Goal: Find specific page/section: Find specific page/section

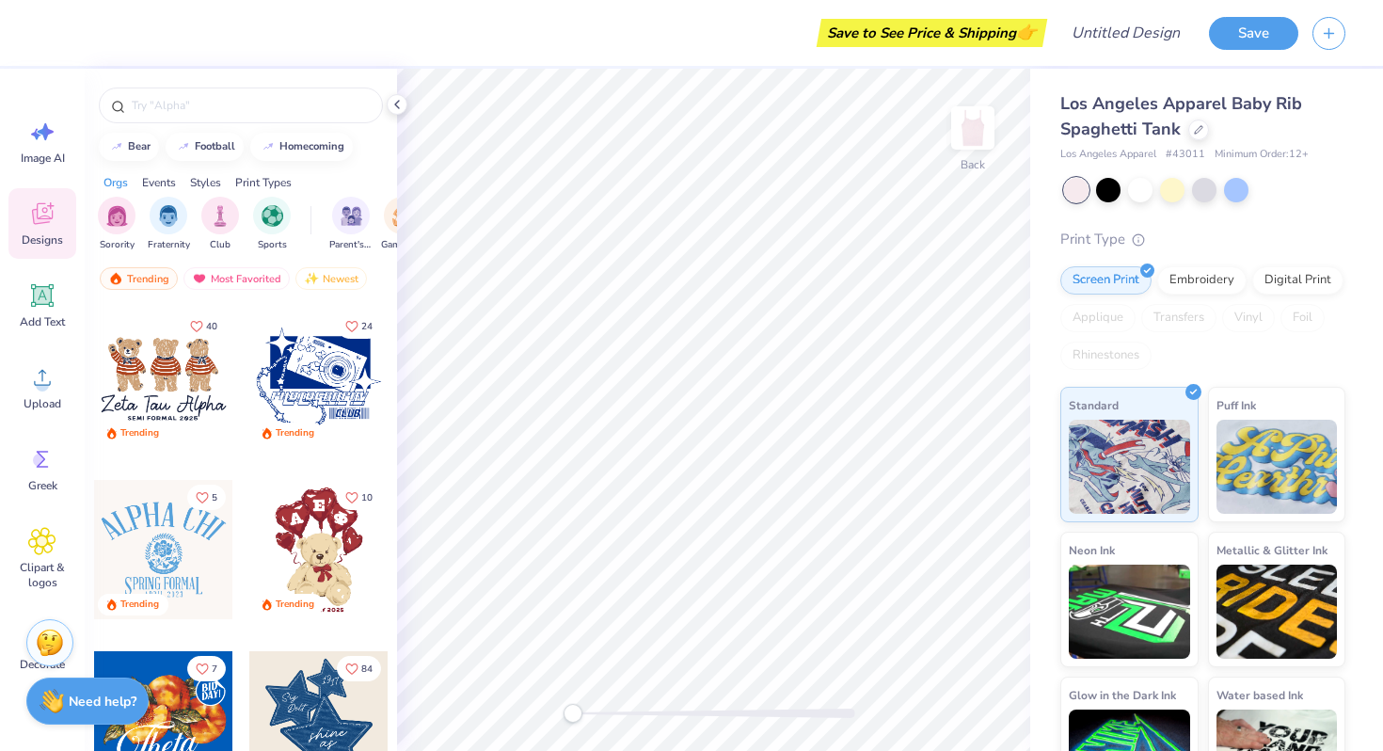
scroll to position [1126, 0]
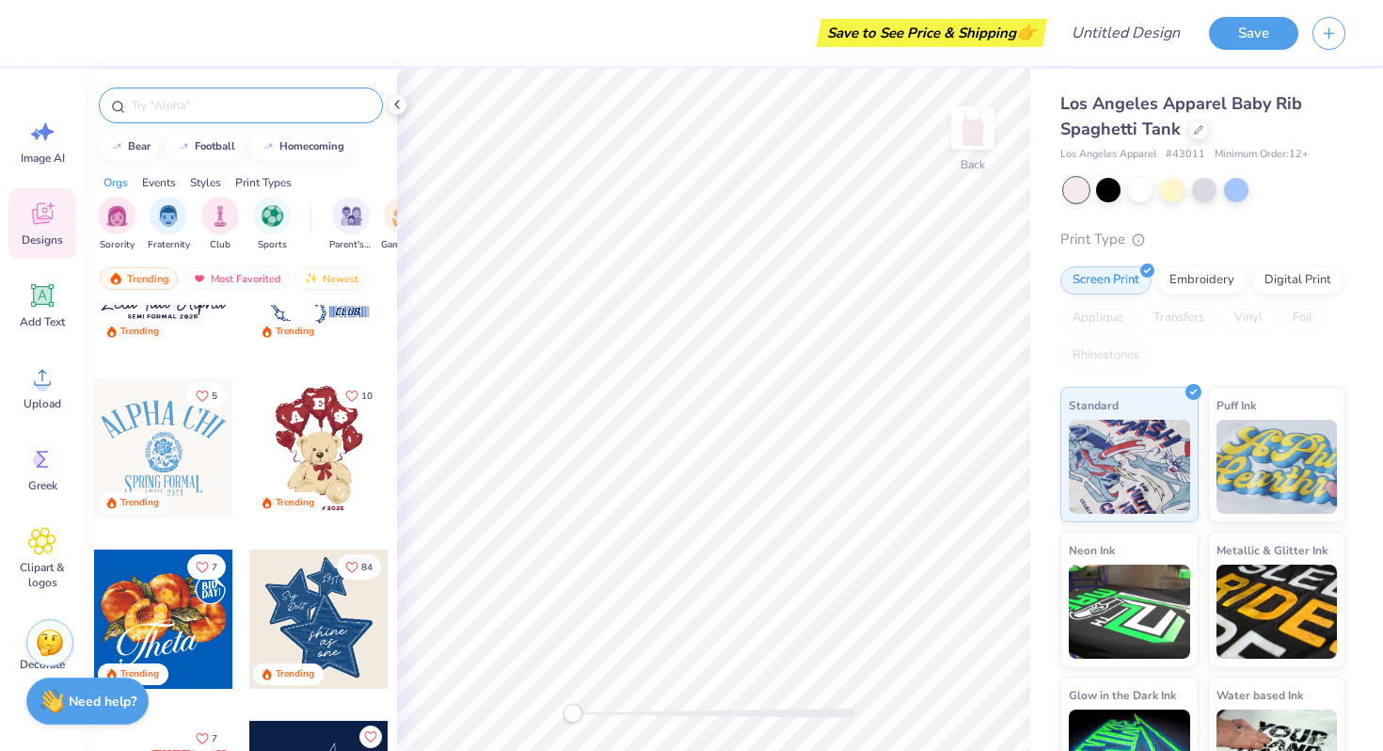
click at [250, 103] on input "text" at bounding box center [250, 105] width 241 height 19
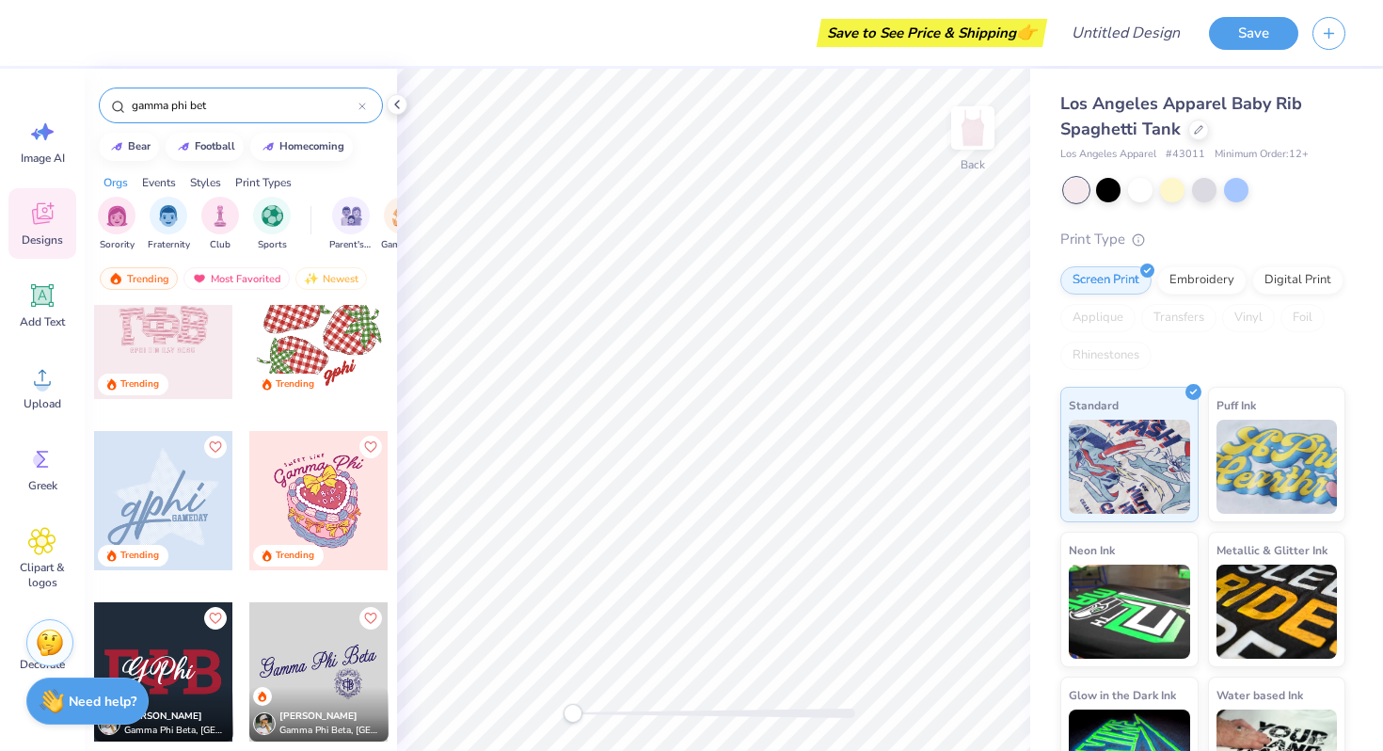
scroll to position [0, 0]
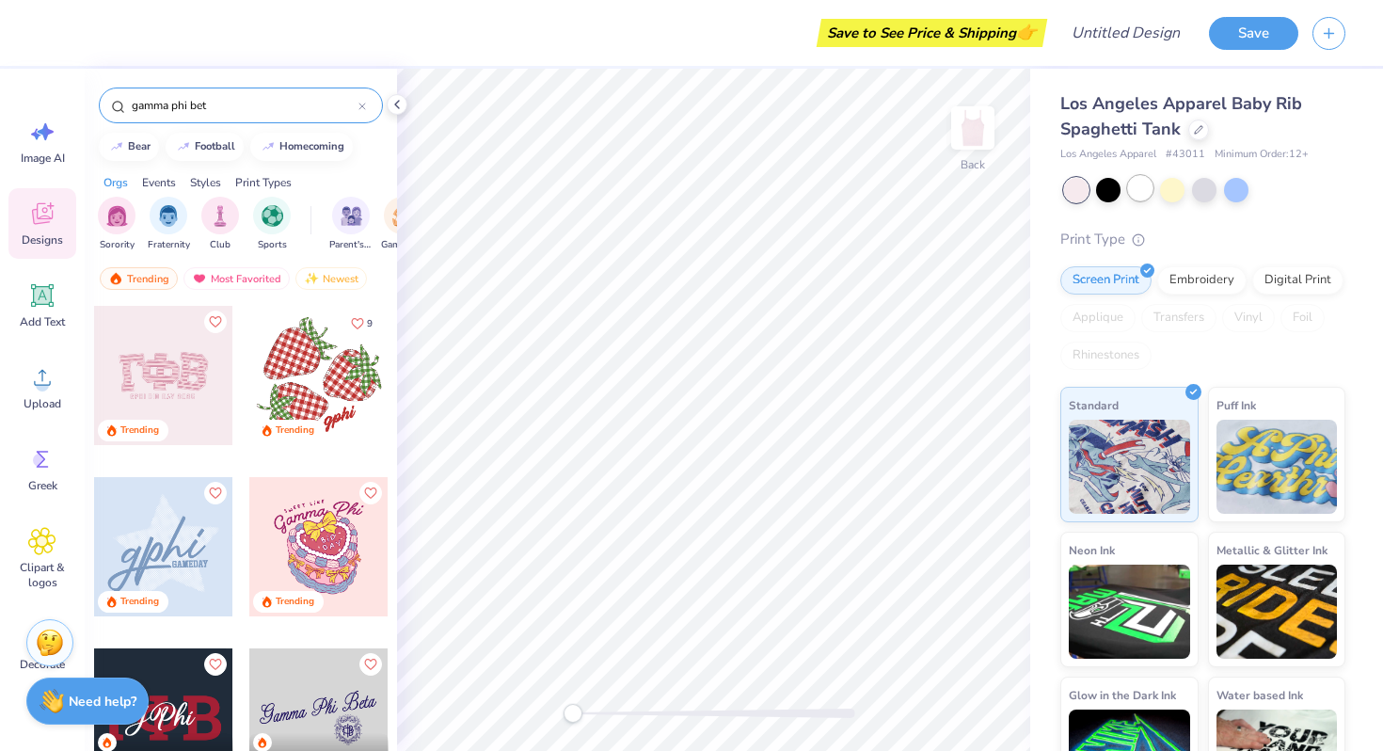
click at [1143, 184] on div at bounding box center [1140, 188] width 24 height 24
click at [1136, 192] on div at bounding box center [1140, 188] width 24 height 24
click at [1123, 189] on div at bounding box center [1204, 190] width 281 height 24
click at [1142, 196] on div at bounding box center [1140, 188] width 24 height 24
click at [173, 387] on div at bounding box center [163, 375] width 139 height 139
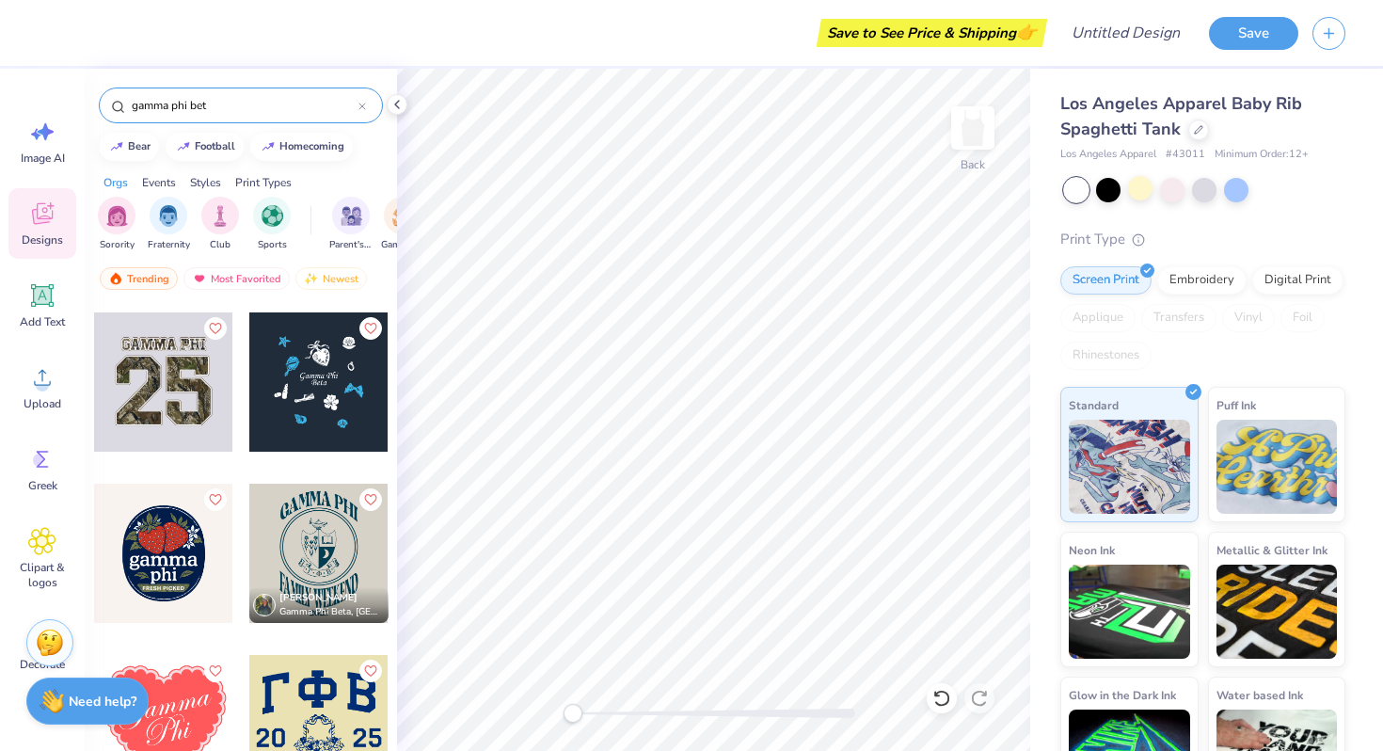
scroll to position [8388, 0]
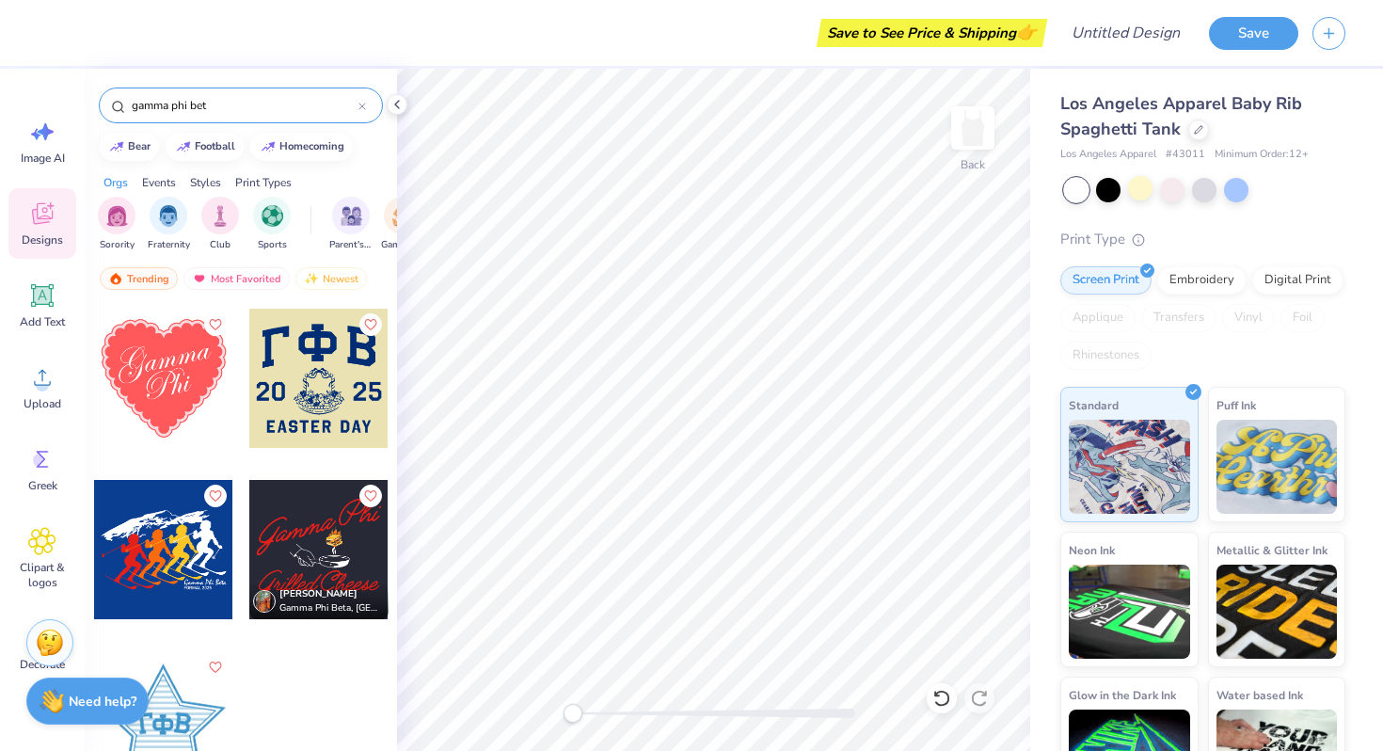
click at [231, 104] on input "gamma phi bet" at bounding box center [244, 105] width 229 height 19
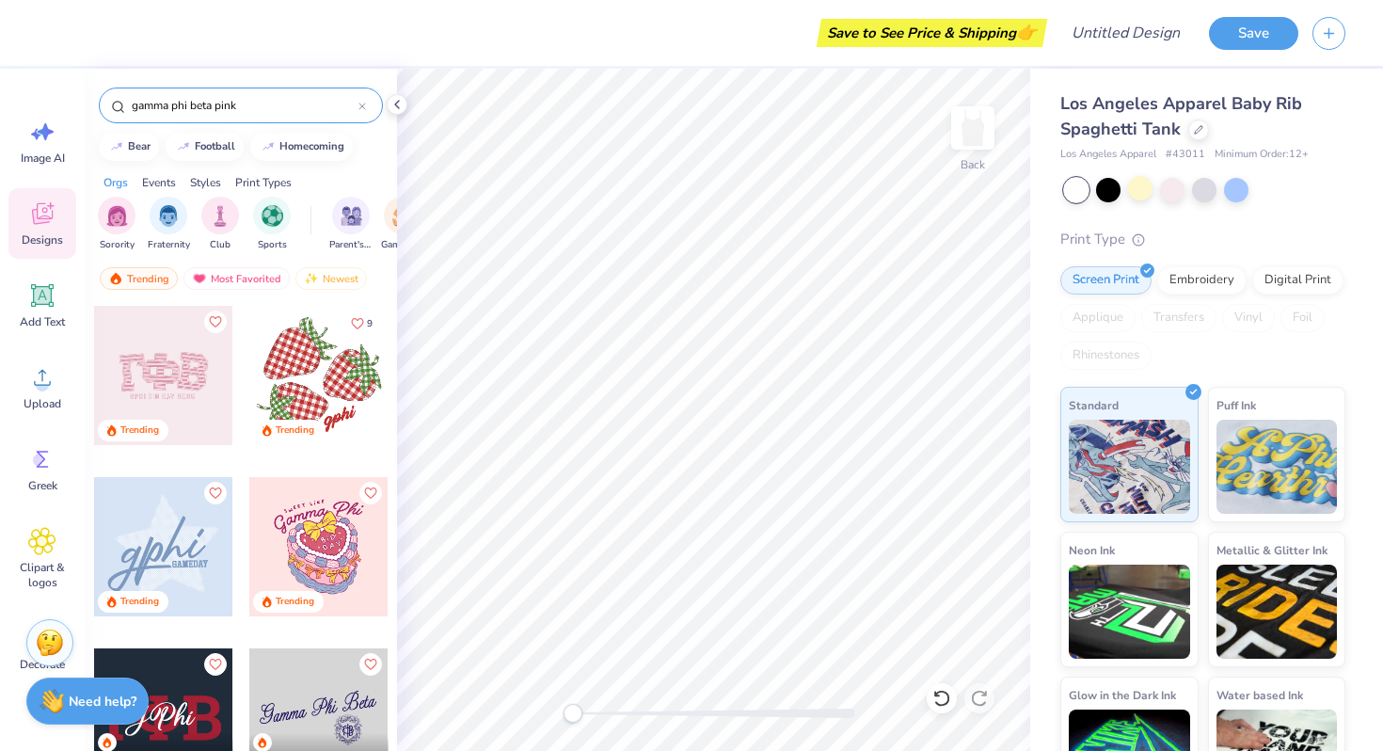
type input "gamma phi beta pink"
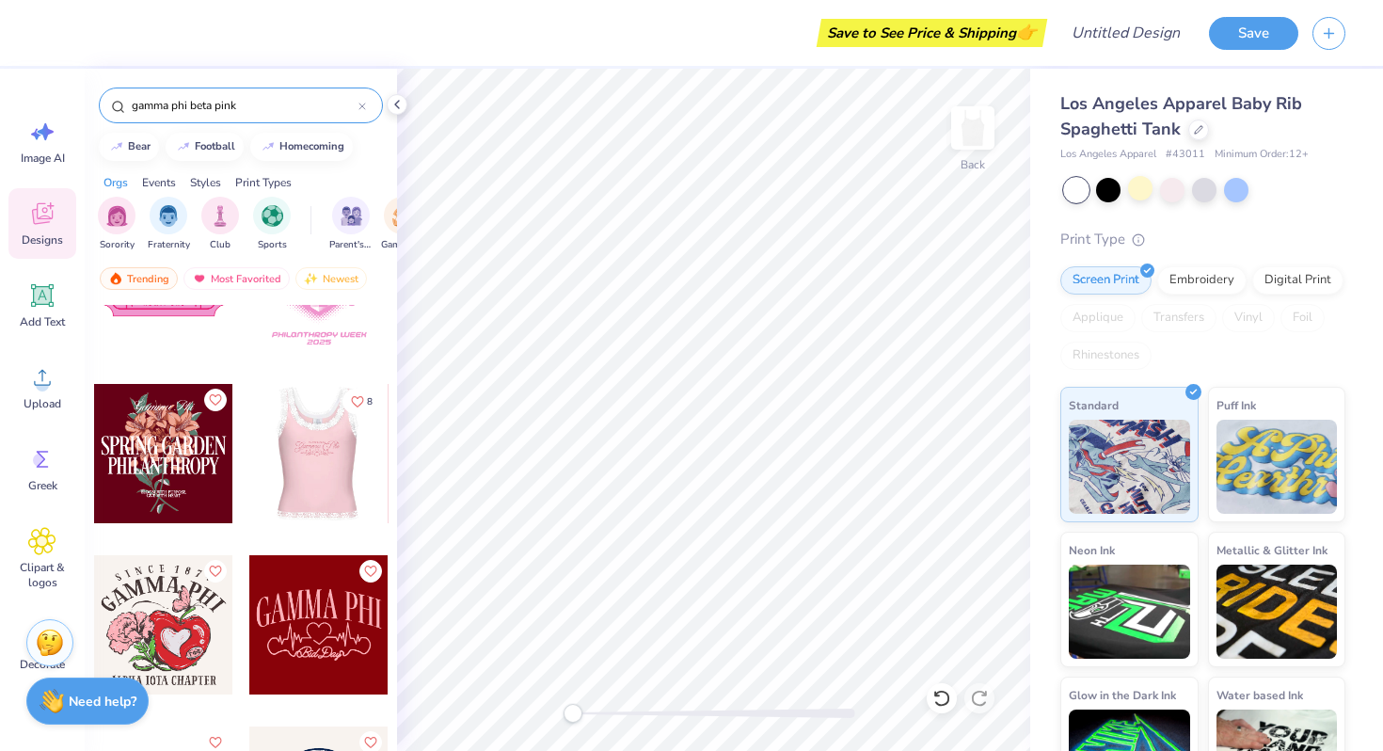
scroll to position [1367, 0]
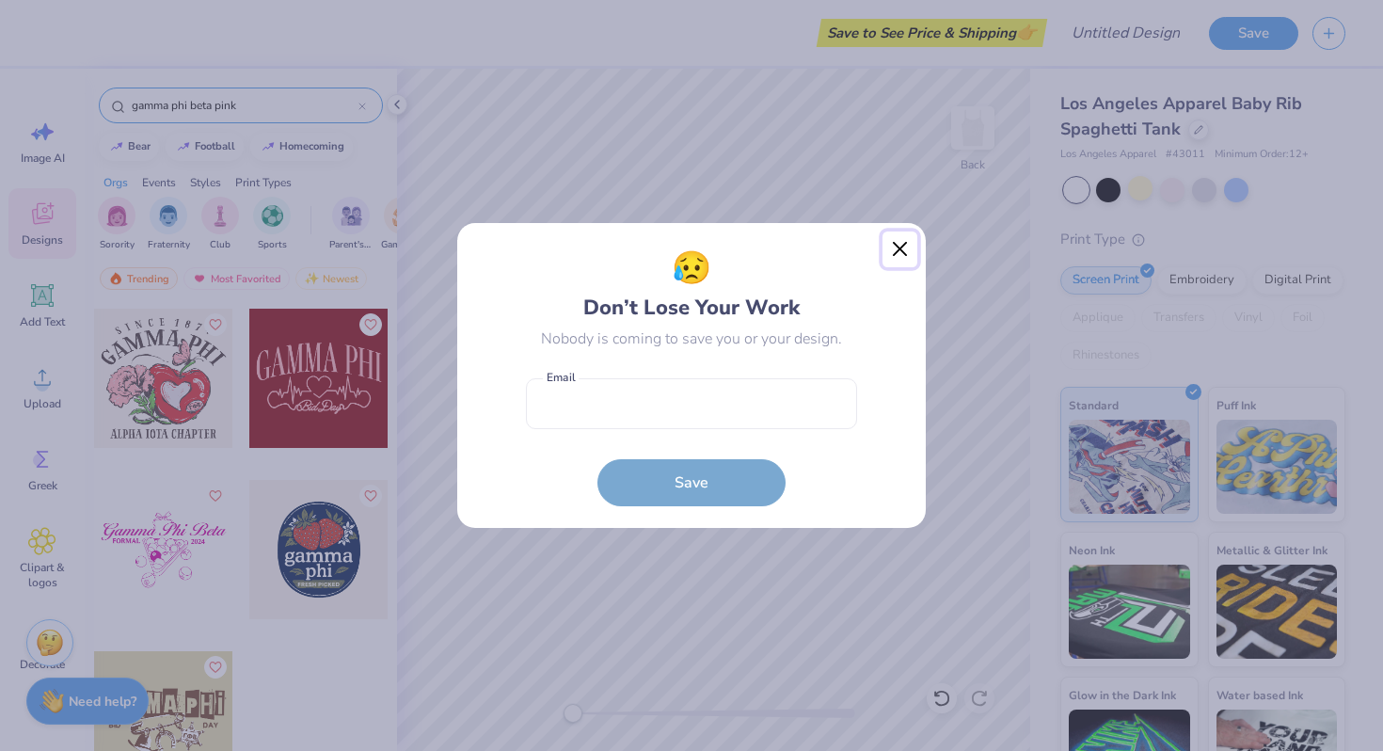
click at [895, 249] on button "Close" at bounding box center [901, 249] width 36 height 36
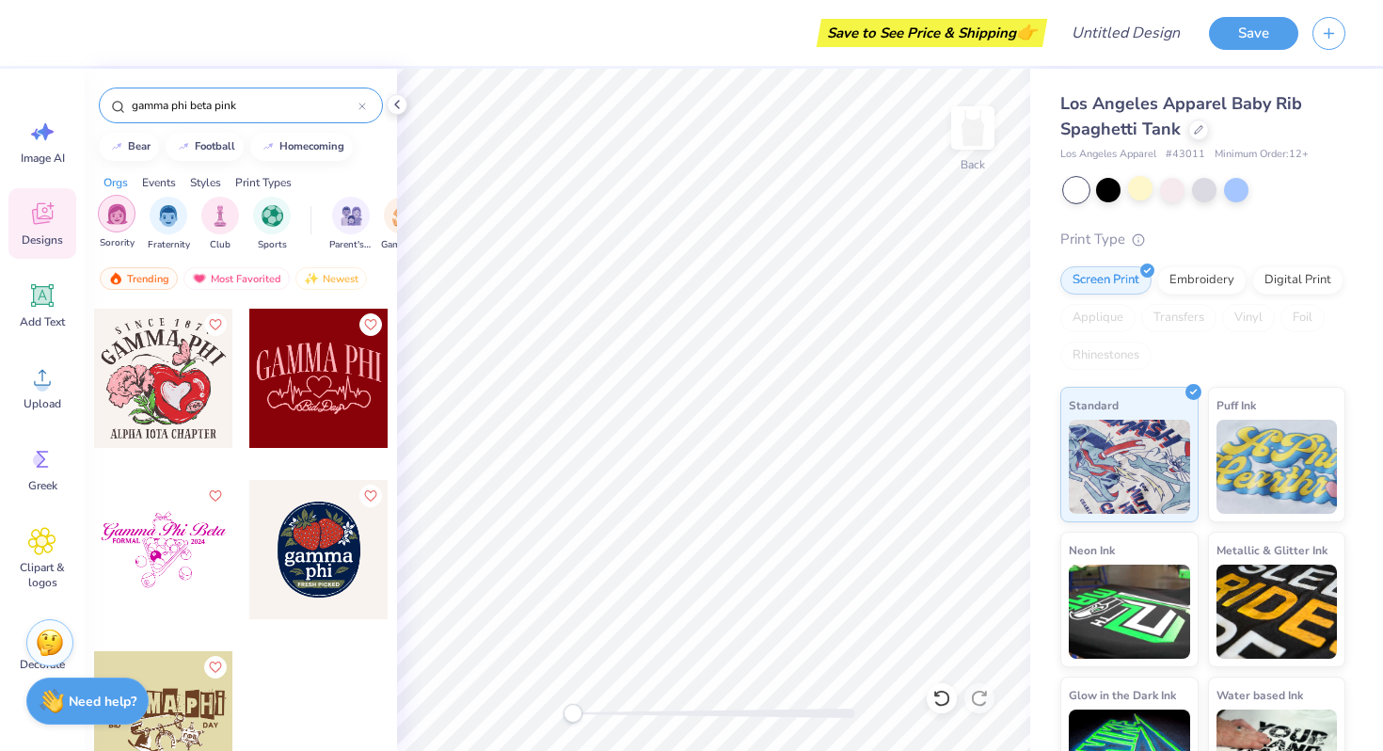
click at [115, 215] on img "filter for Sorority" at bounding box center [117, 214] width 22 height 22
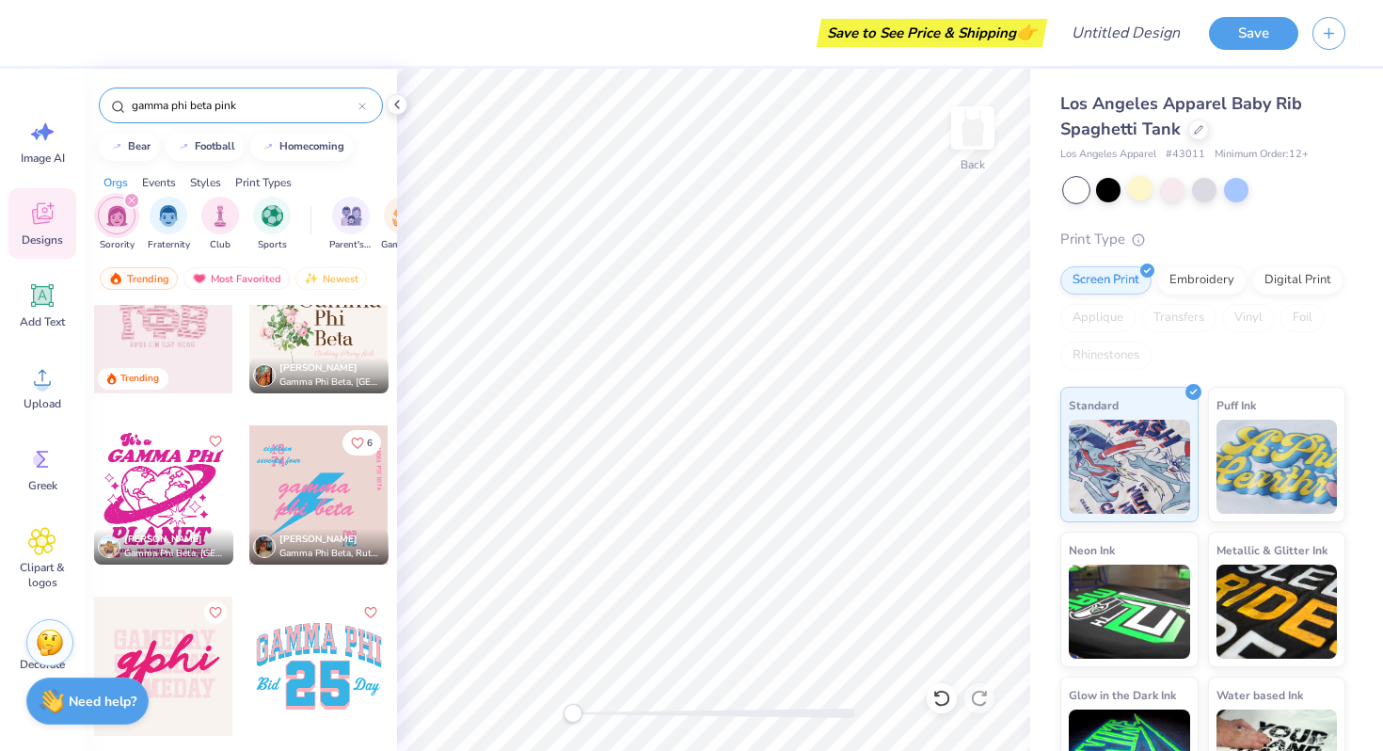
scroll to position [0, 0]
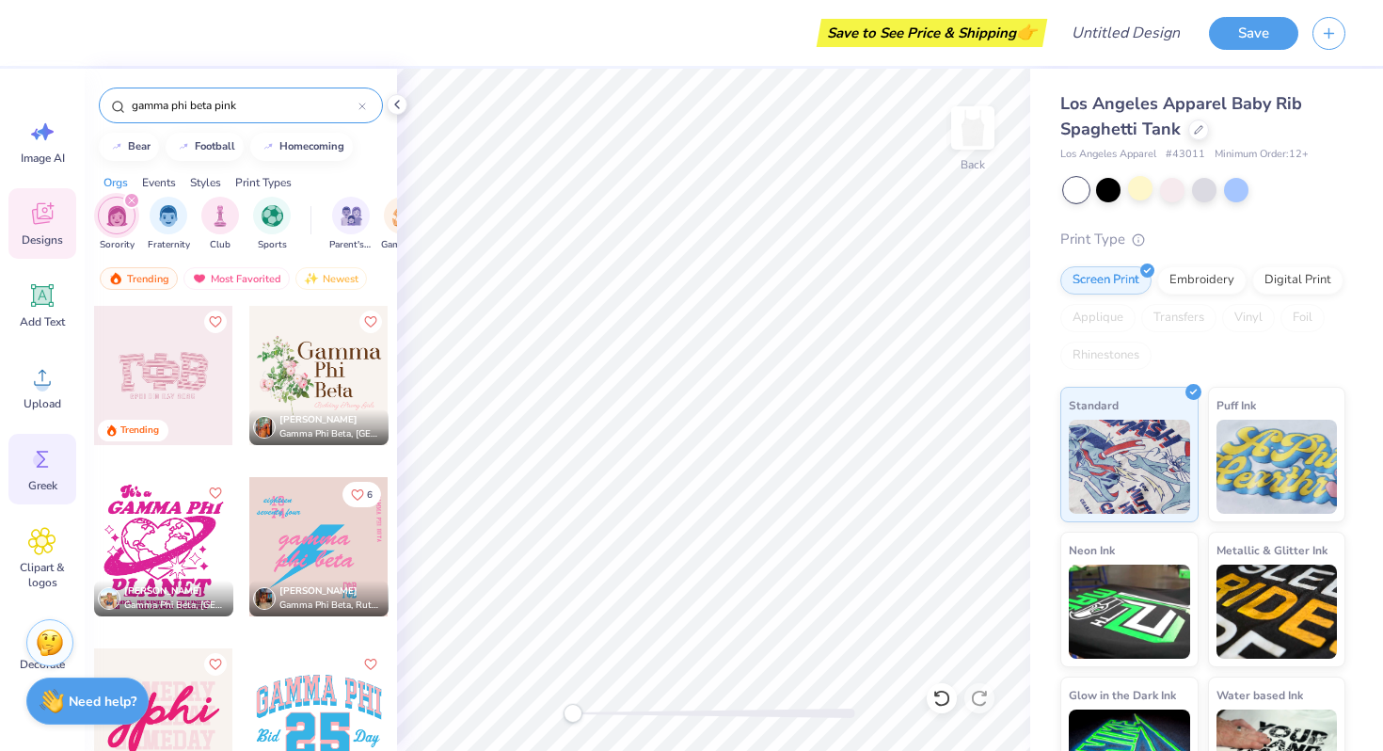
click at [49, 463] on icon at bounding box center [42, 459] width 28 height 28
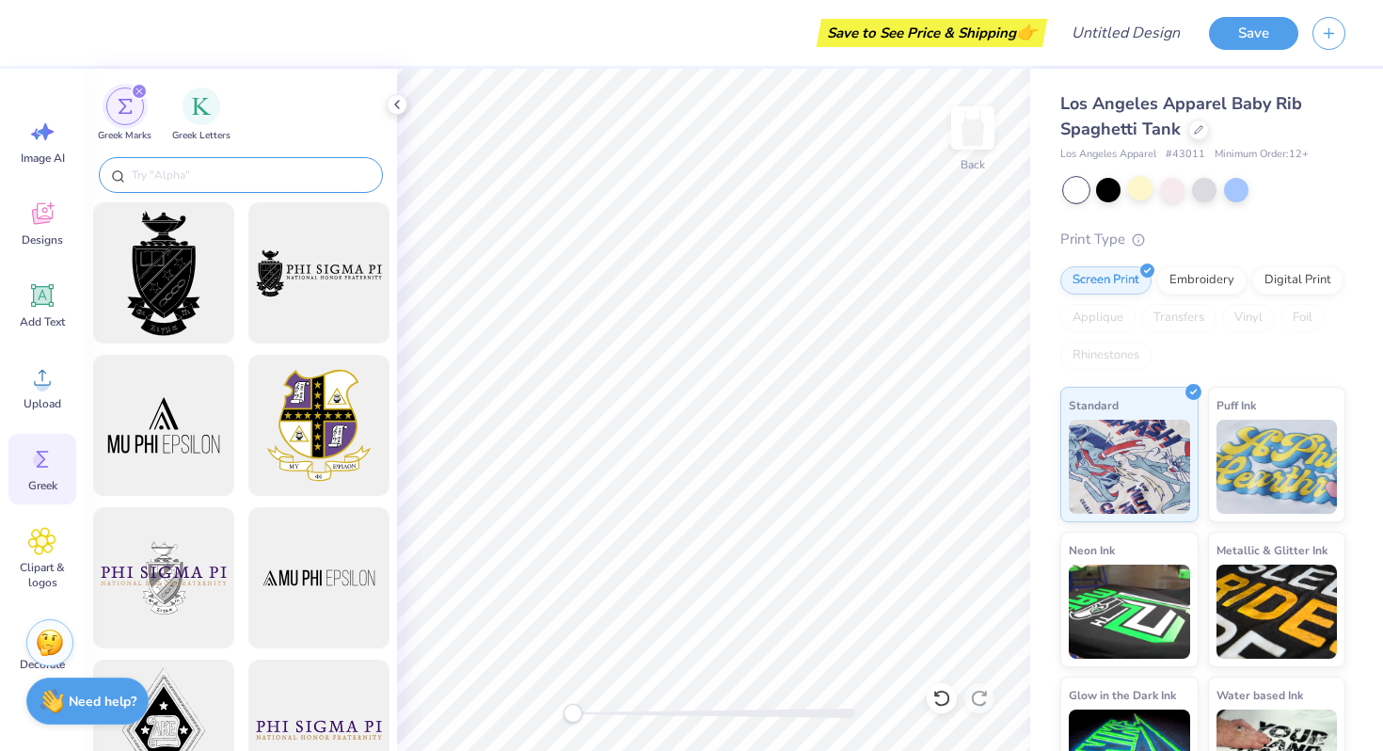
click at [223, 190] on div at bounding box center [241, 175] width 284 height 36
click at [216, 180] on input "text" at bounding box center [250, 175] width 241 height 19
click at [197, 119] on div "filter for Greek Letters" at bounding box center [202, 105] width 38 height 38
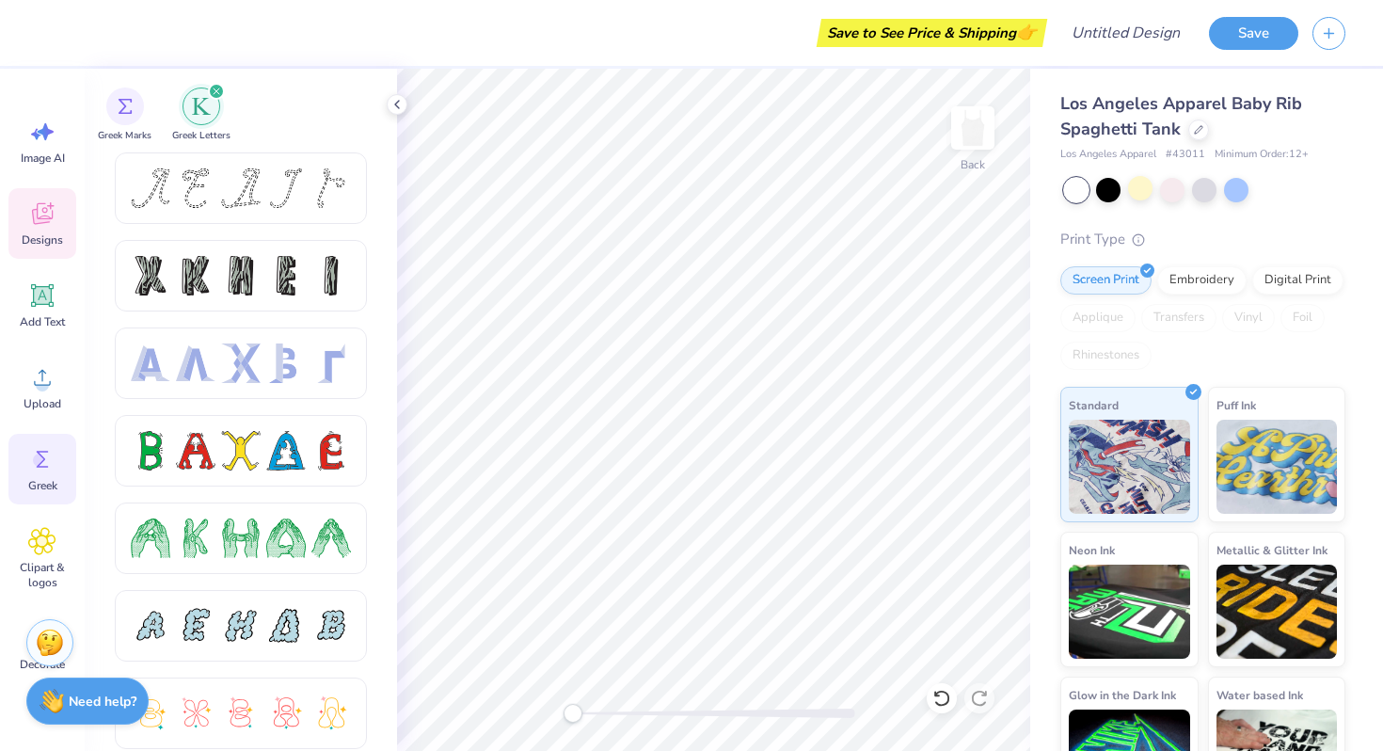
click at [37, 226] on icon at bounding box center [42, 213] width 28 height 28
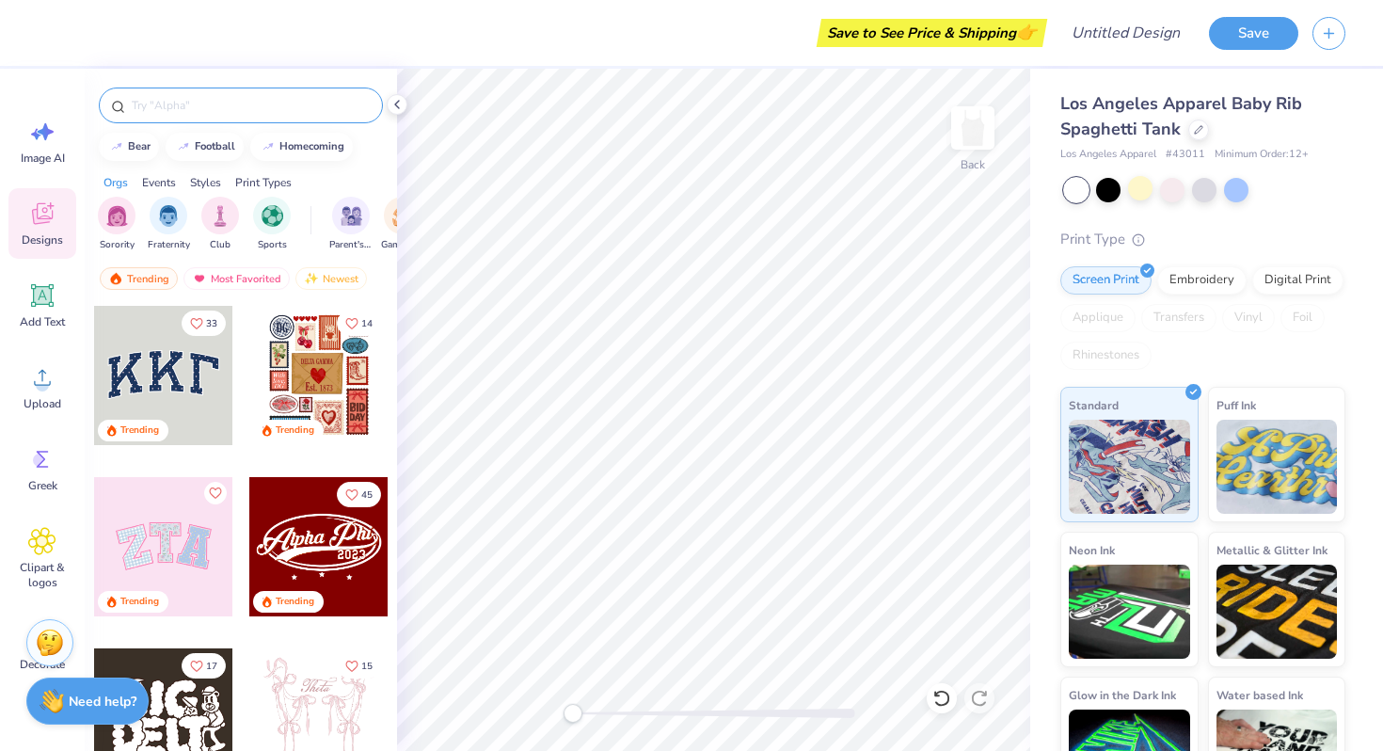
click at [205, 108] on input "text" at bounding box center [250, 105] width 241 height 19
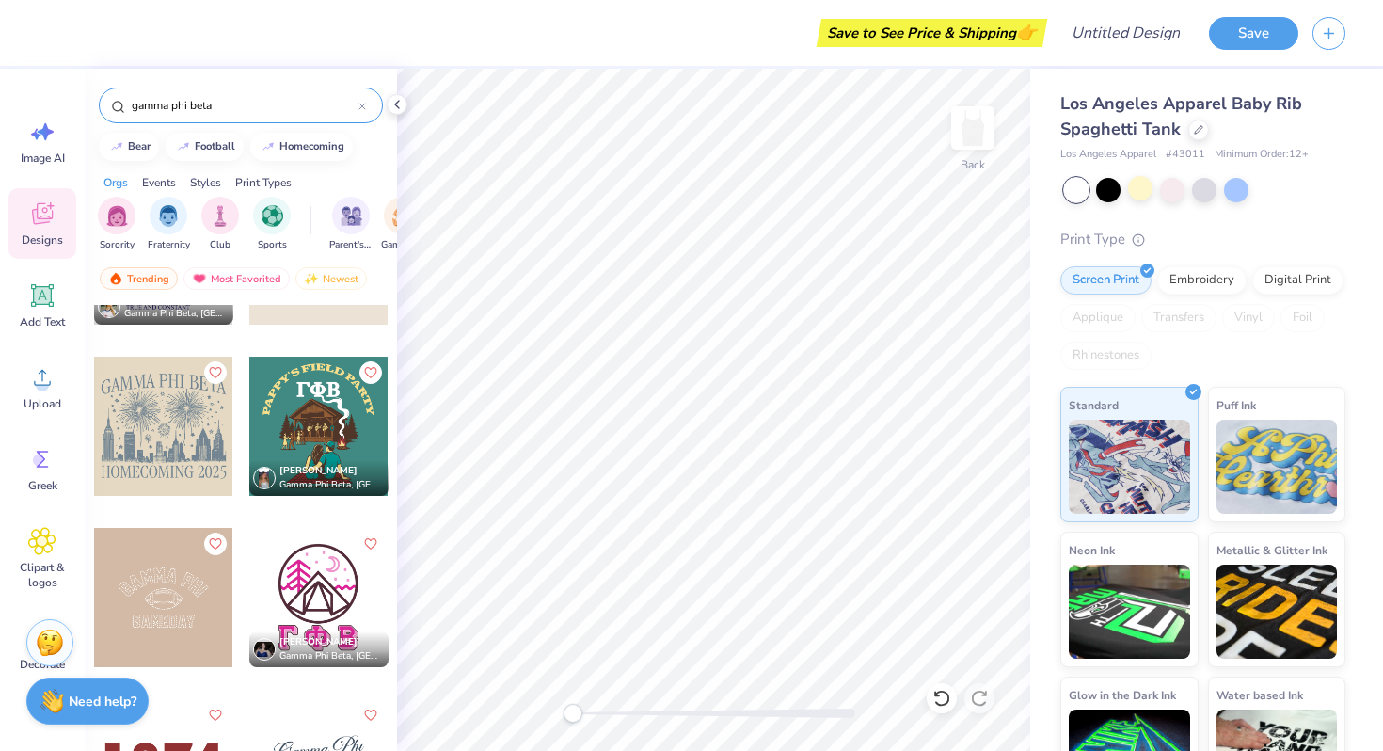
scroll to position [655, 0]
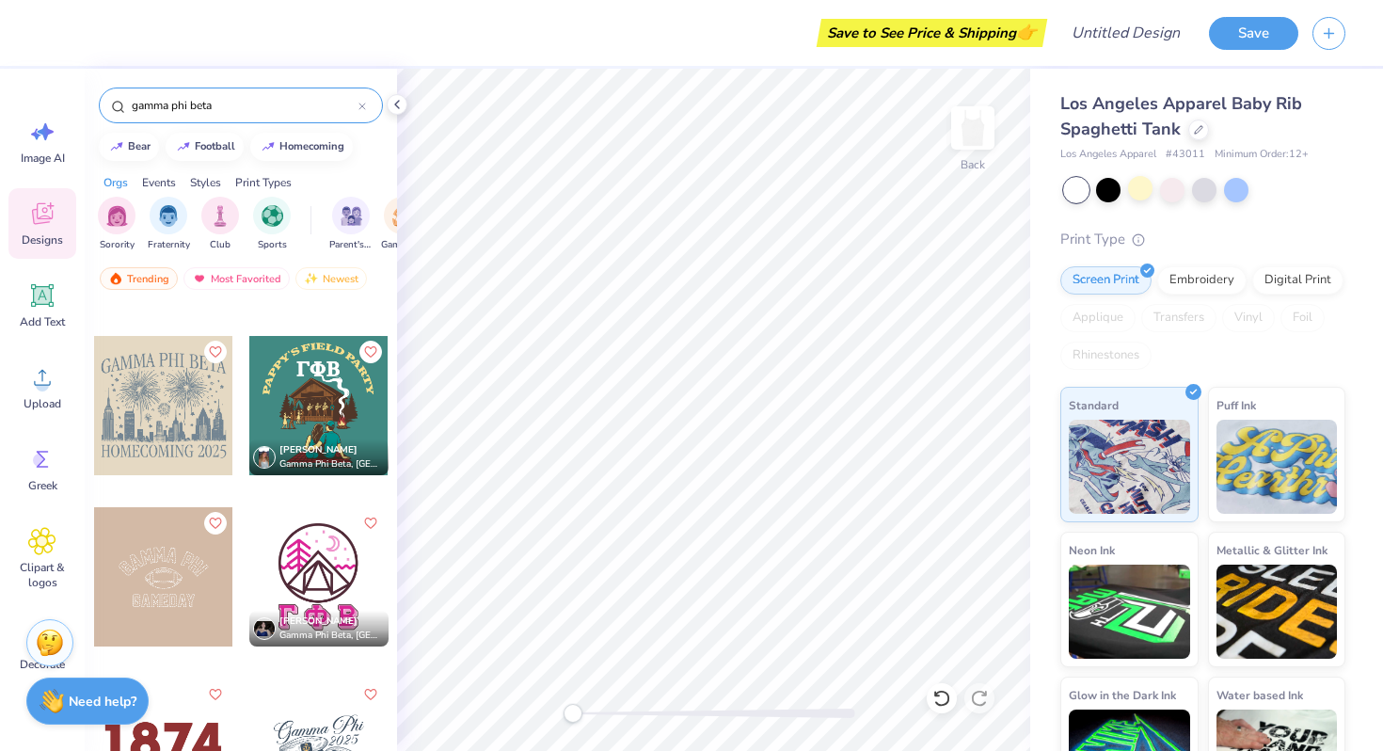
type input "gamma phi beta"
